Goal: Task Accomplishment & Management: Manage account settings

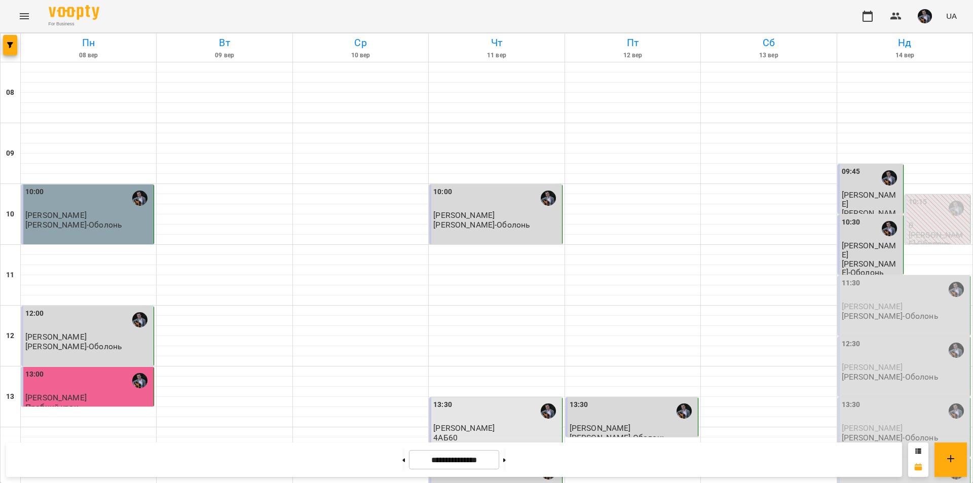
scroll to position [81, 0]
click at [881, 278] on div "11:30" at bounding box center [905, 289] width 126 height 23
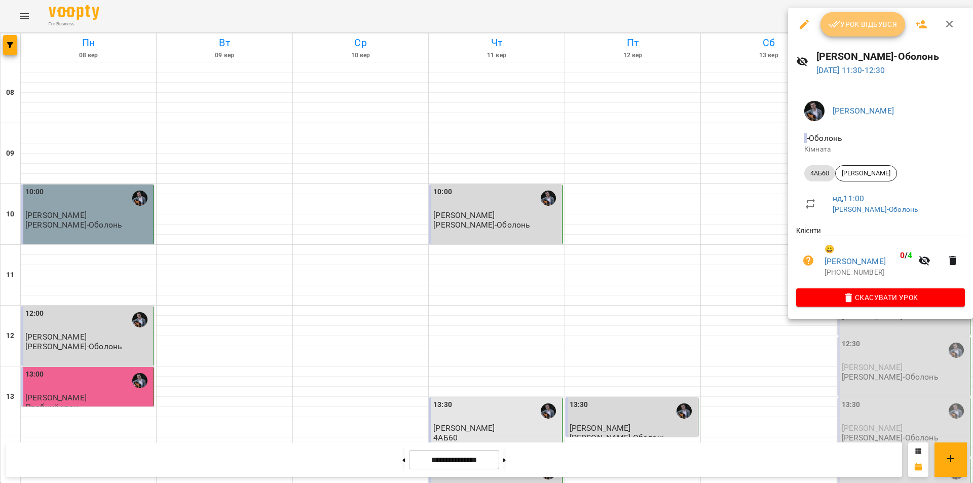
click at [866, 30] on span "Урок відбувся" at bounding box center [863, 24] width 69 height 12
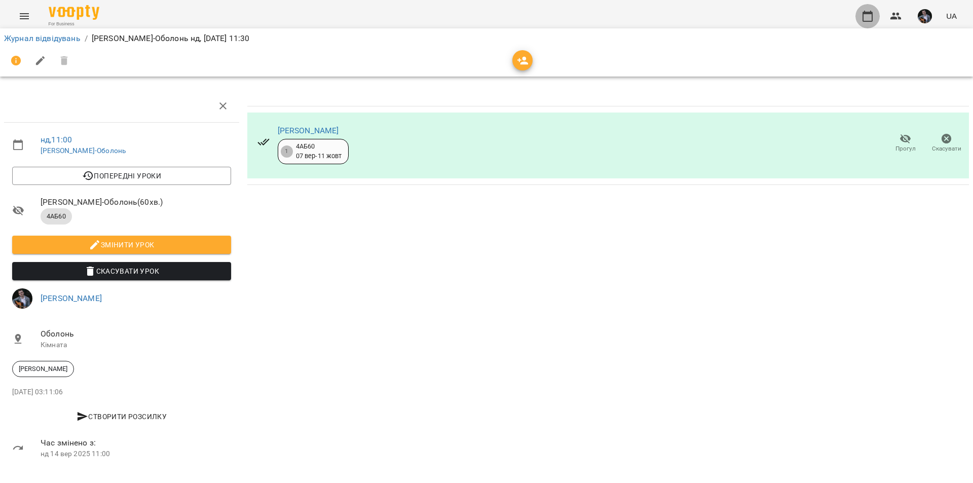
click at [869, 18] on icon "button" at bounding box center [868, 16] width 12 height 12
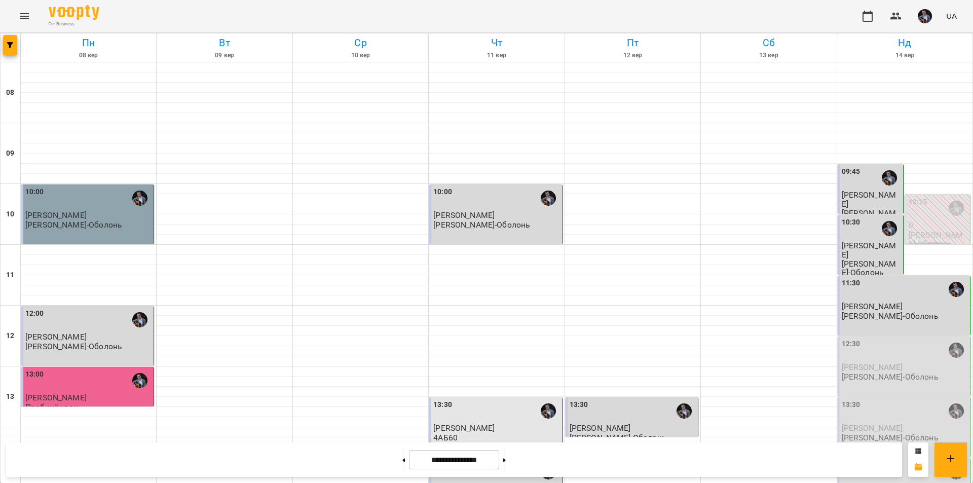
scroll to position [207, 0]
click at [868, 339] on div "12:30" at bounding box center [905, 350] width 126 height 23
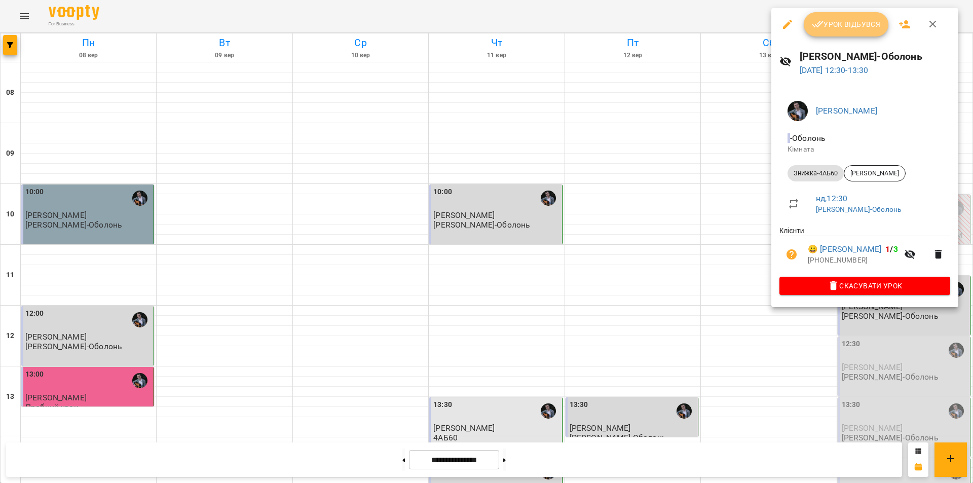
click at [851, 33] on button "Урок відбувся" at bounding box center [846, 24] width 85 height 24
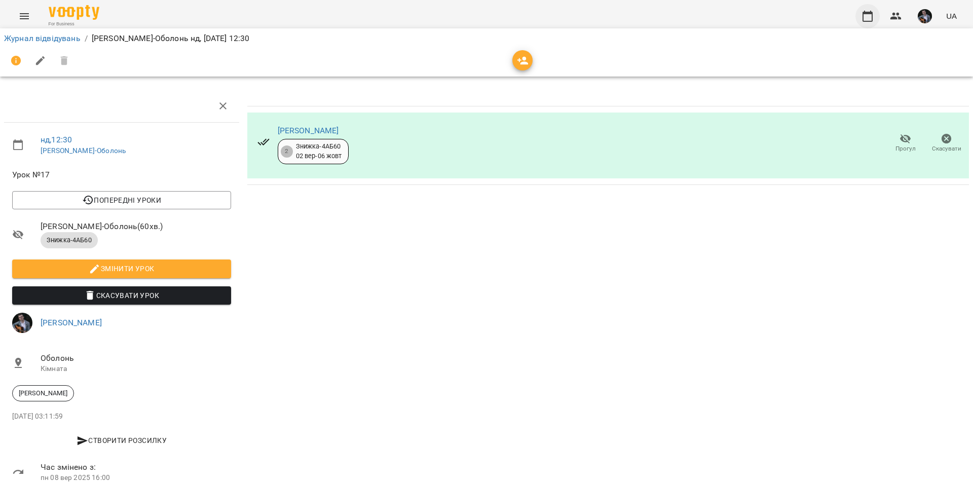
click at [864, 19] on icon "button" at bounding box center [868, 16] width 10 height 11
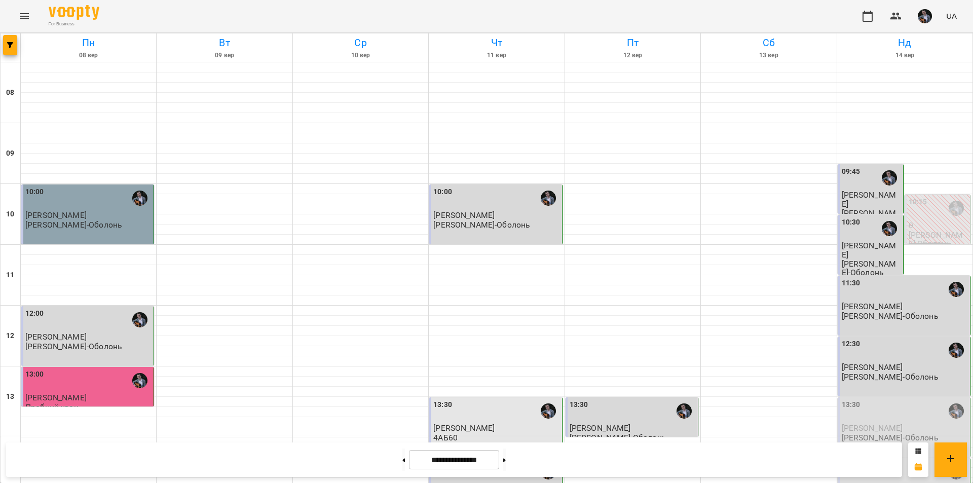
scroll to position [293, 0]
